Goal: Information Seeking & Learning: Learn about a topic

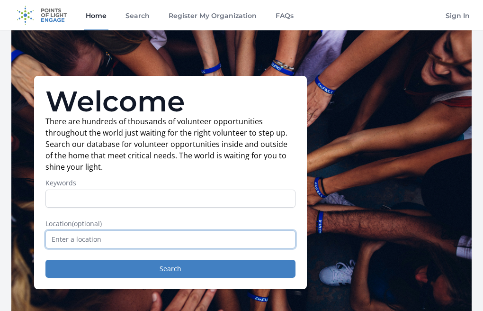
click at [152, 236] on input "text" at bounding box center [170, 239] width 250 height 18
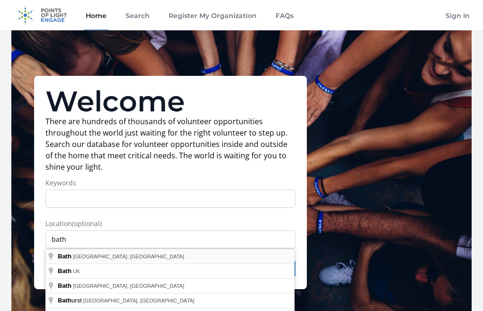
type input "[GEOGRAPHIC_DATA], [GEOGRAPHIC_DATA], [GEOGRAPHIC_DATA]"
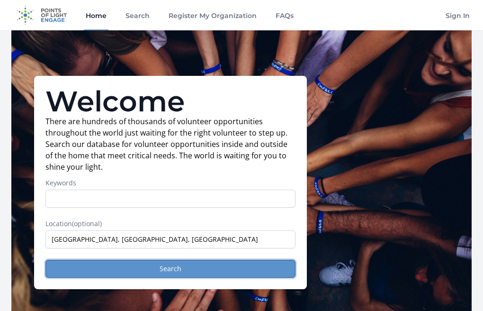
click at [137, 269] on button "Search" at bounding box center [170, 269] width 250 height 18
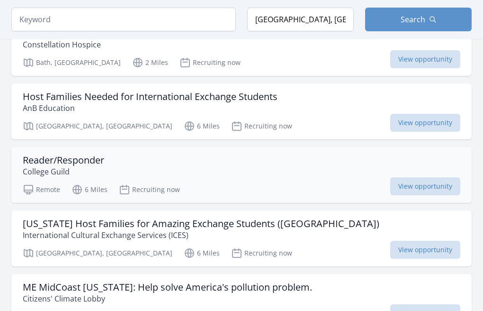
scroll to position [263, 0]
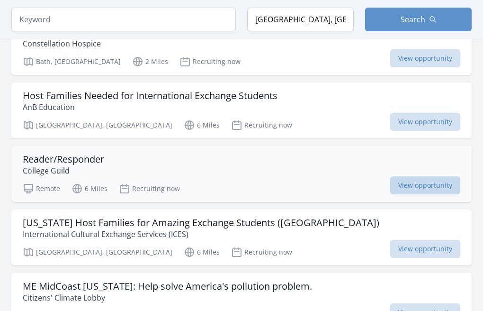
click at [406, 176] on span "View opportunity" at bounding box center [425, 185] width 70 height 18
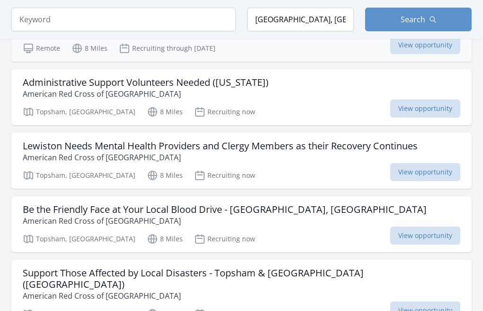
scroll to position [722, 0]
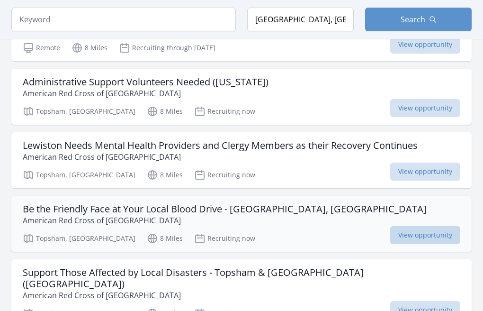
click at [415, 226] on span "View opportunity" at bounding box center [425, 235] width 70 height 18
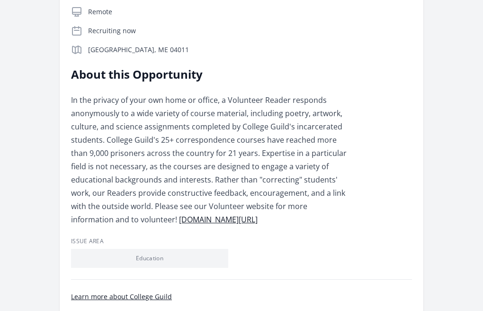
scroll to position [194, 0]
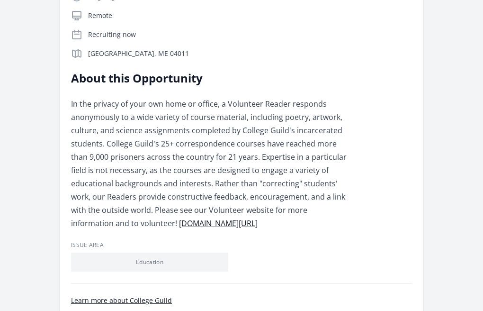
click at [215, 224] on link "www.collegeguild.org/volunteer-page-pitch" at bounding box center [218, 223] width 79 height 10
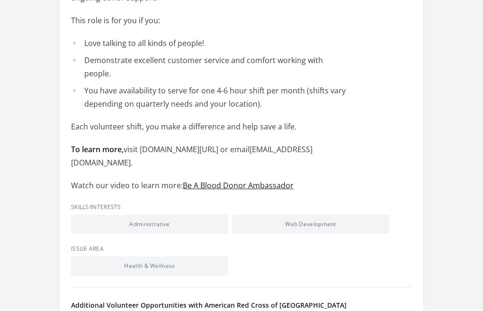
scroll to position [499, 0]
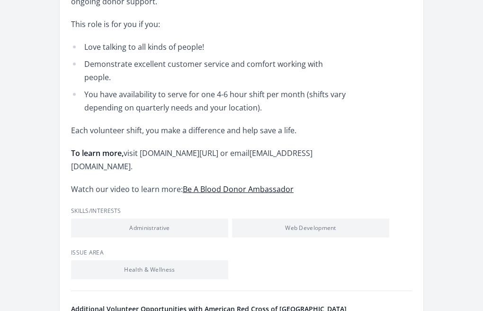
drag, startPoint x: 317, startPoint y: 117, endPoint x: 143, endPoint y: 123, distance: 174.5
click at [143, 146] on p "To learn more, visit www.redcross.org/volunteer/become-a-volunteer or email Vol…" at bounding box center [209, 159] width 277 height 27
copy p "www.redcross.org/volunteer/become-a-volunteer"
